Goal: Browse casually: Explore the website without a specific task or goal

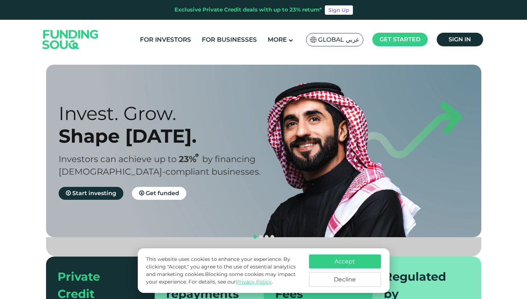
click at [351, 262] on button "Accept" at bounding box center [345, 262] width 72 height 14
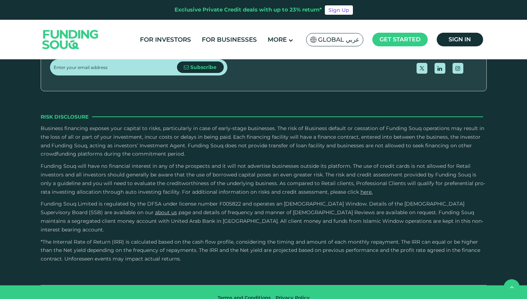
type tc-range-slider "4"
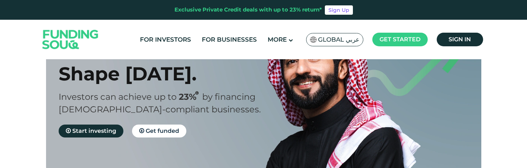
scroll to position [70, 0]
